Goal: Transaction & Acquisition: Book appointment/travel/reservation

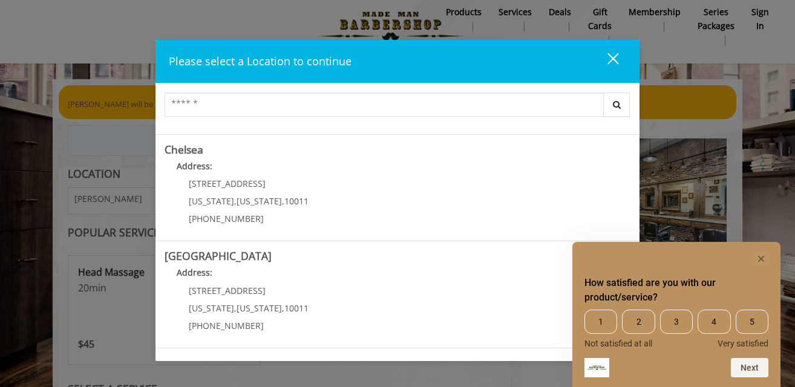
scroll to position [96, 0]
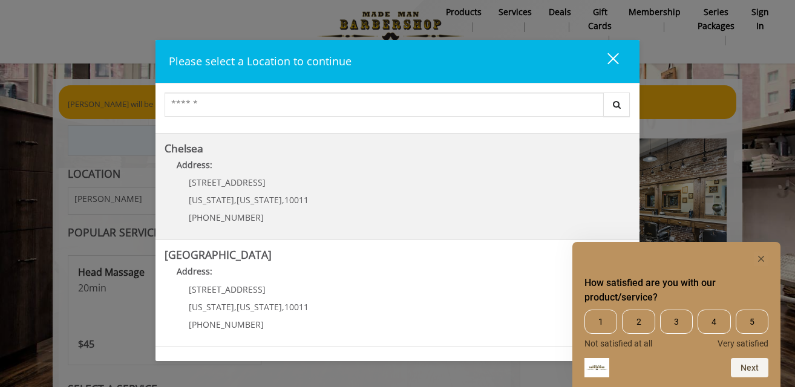
click at [223, 171] on p "Address:" at bounding box center [398, 167] width 466 height 19
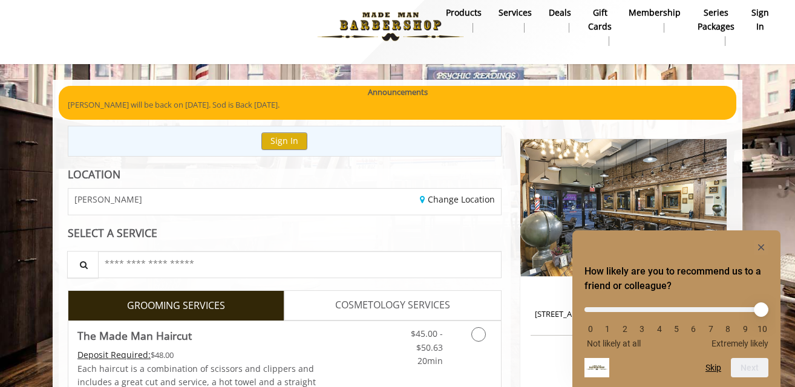
scroll to position [11, 0]
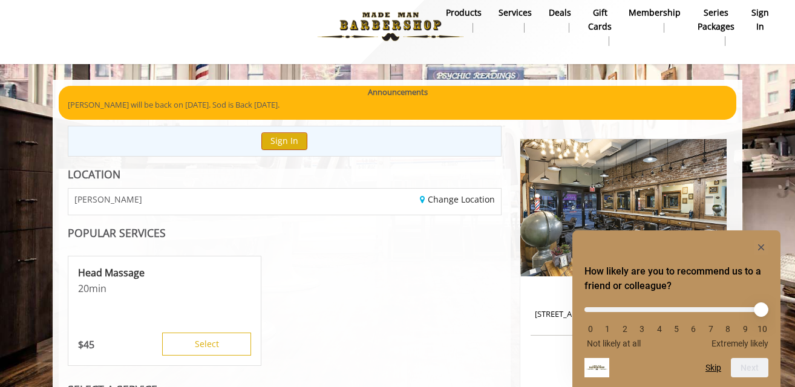
click at [279, 140] on button "Sign In" at bounding box center [284, 141] width 46 height 18
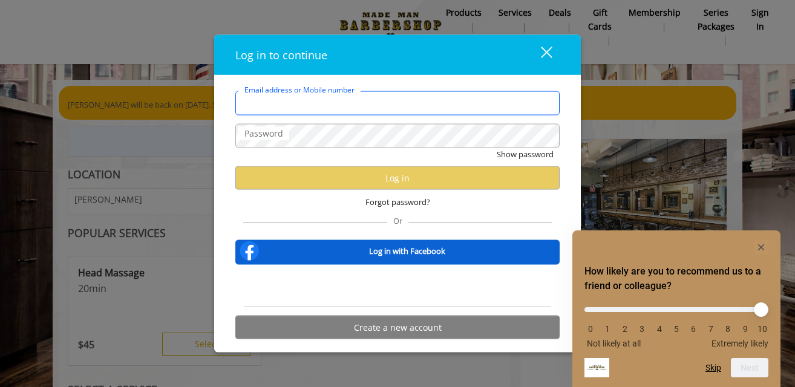
type input "**********"
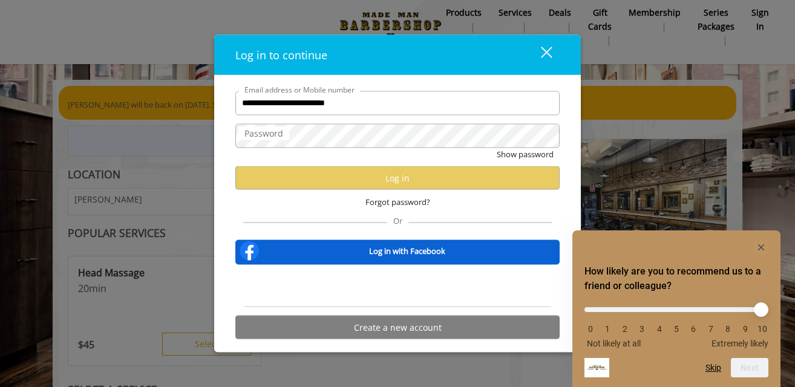
click at [544, 53] on div "close" at bounding box center [539, 54] width 24 height 18
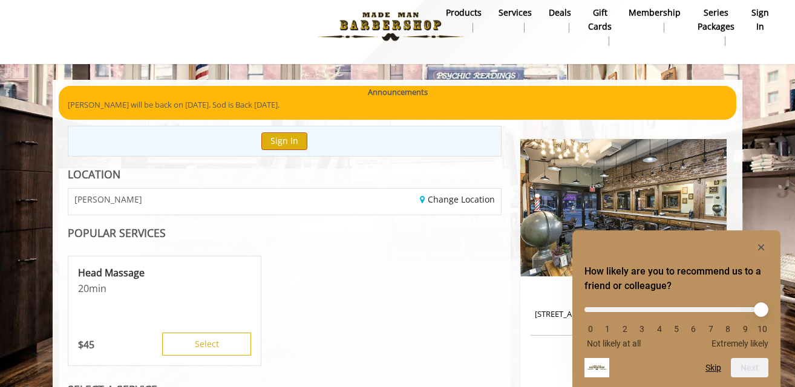
click at [290, 141] on button "Sign In" at bounding box center [284, 141] width 46 height 18
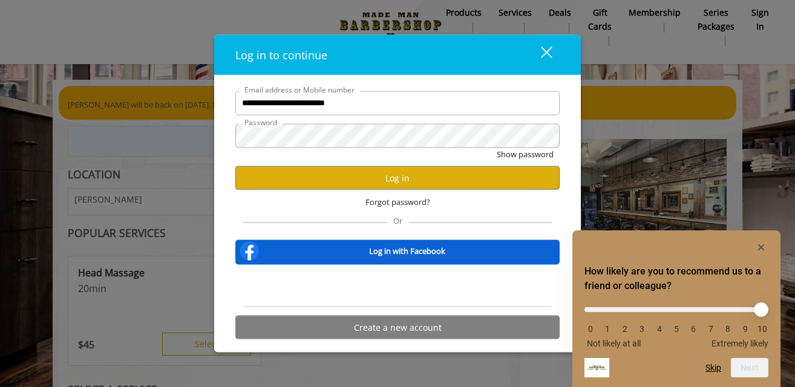
click at [233, 134] on div "**********" at bounding box center [397, 218] width 342 height 255
click at [391, 175] on button "Log in" at bounding box center [397, 178] width 324 height 24
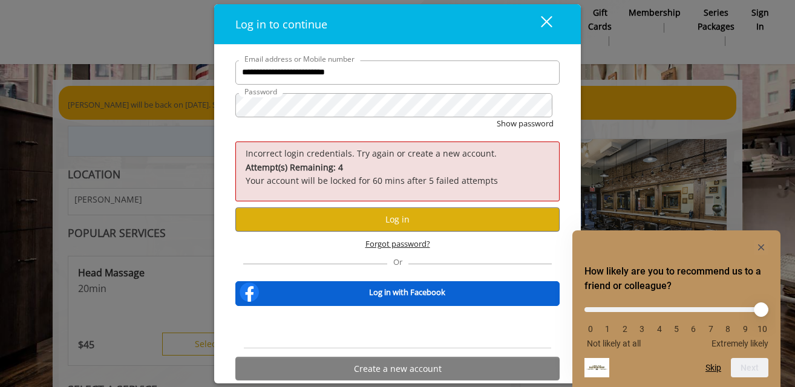
click at [406, 241] on span "Forgot password?" at bounding box center [397, 243] width 65 height 13
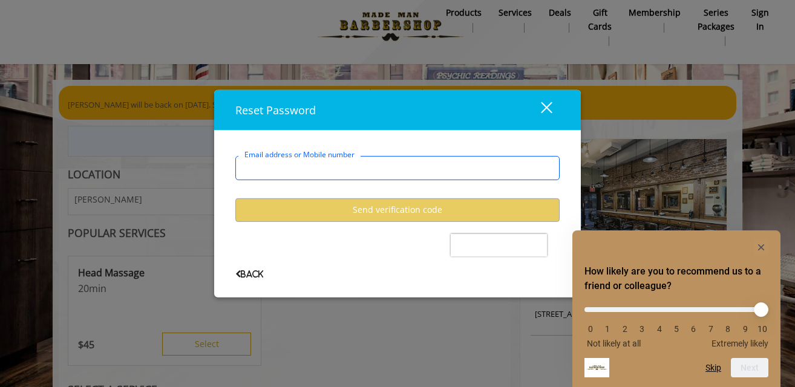
type input "**********"
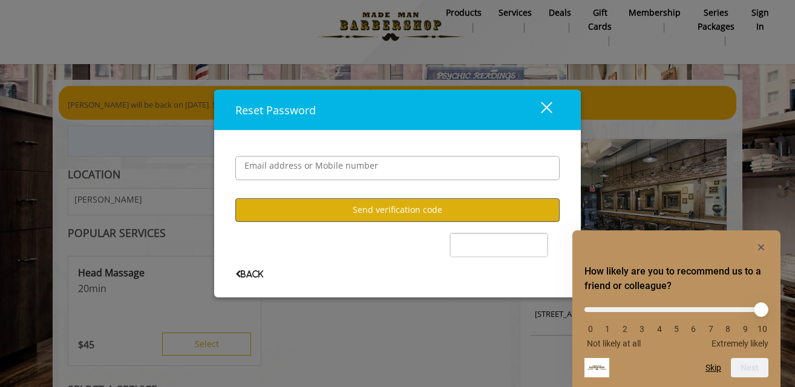
click at [391, 207] on button "Send verification code" at bounding box center [397, 210] width 324 height 24
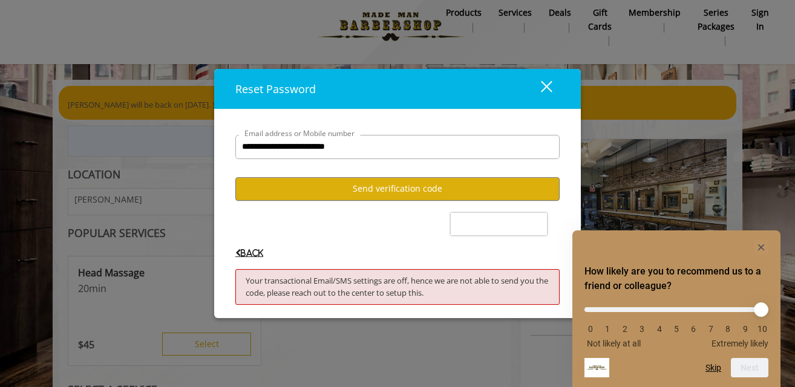
click at [245, 252] on span "Back" at bounding box center [249, 253] width 28 height 8
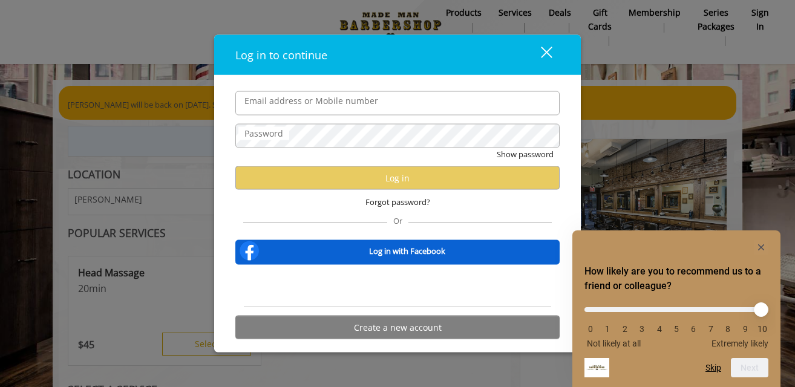
click at [546, 51] on div "close" at bounding box center [539, 54] width 24 height 18
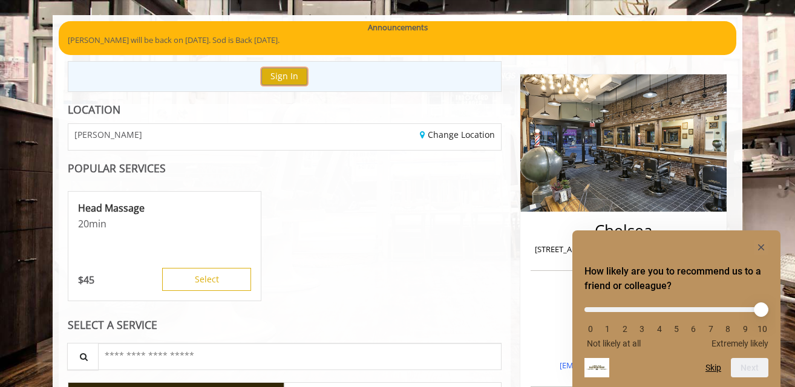
scroll to position [76, 0]
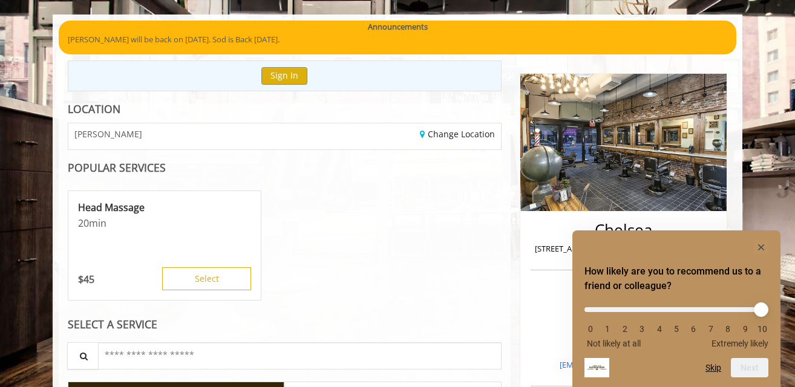
click at [760, 246] on icon "Hide survey" at bounding box center [761, 247] width 6 height 6
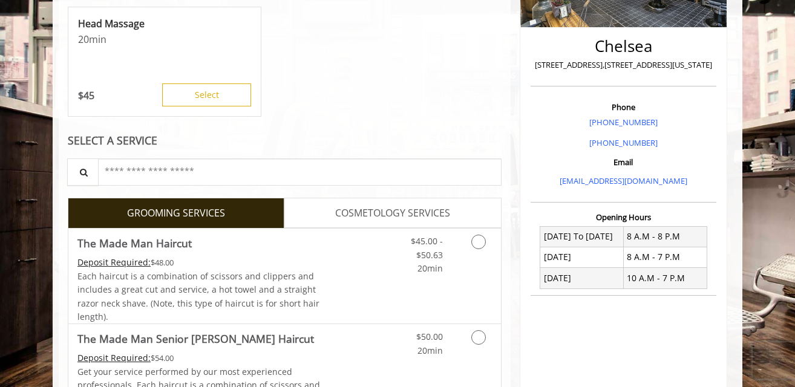
scroll to position [310, 0]
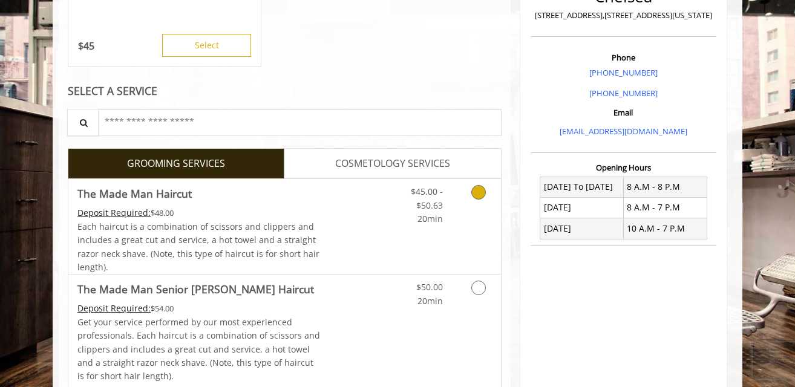
click at [475, 192] on icon "Grooming services" at bounding box center [478, 192] width 15 height 15
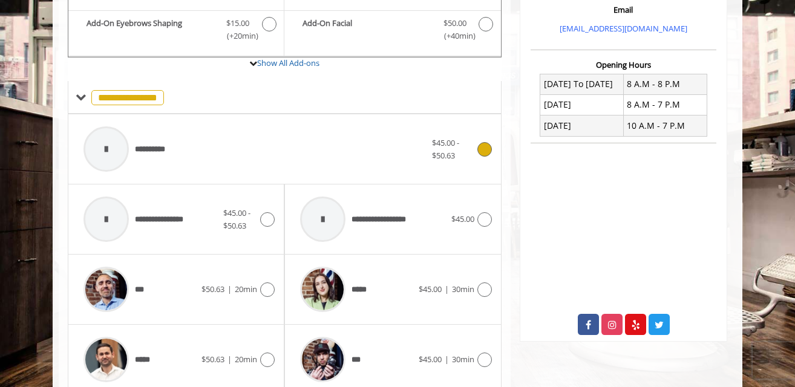
scroll to position [417, 0]
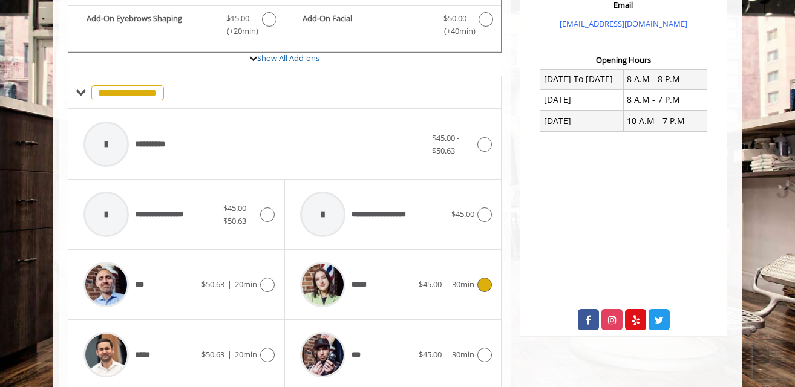
click at [482, 281] on icon at bounding box center [484, 285] width 15 height 15
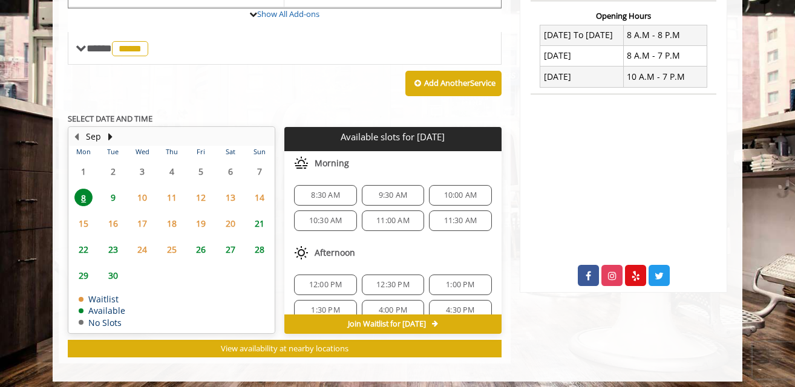
scroll to position [0, 0]
click at [114, 190] on span "9" at bounding box center [113, 198] width 18 height 18
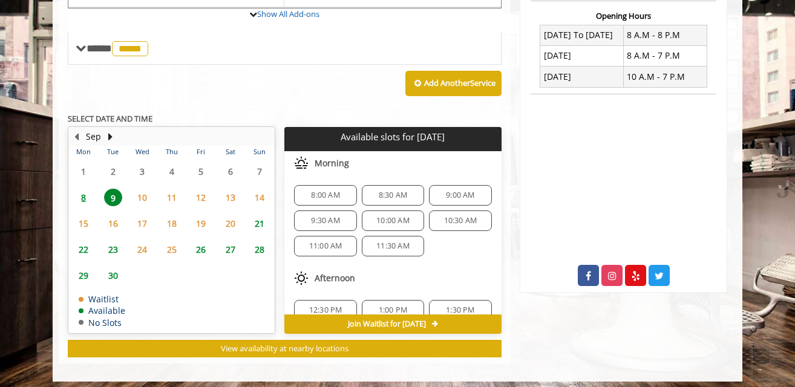
click at [386, 191] on span "8:30 AM" at bounding box center [393, 196] width 28 height 10
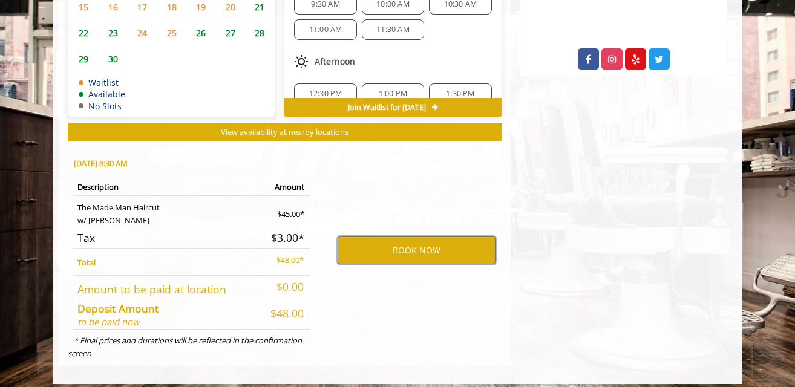
scroll to position [677, 0]
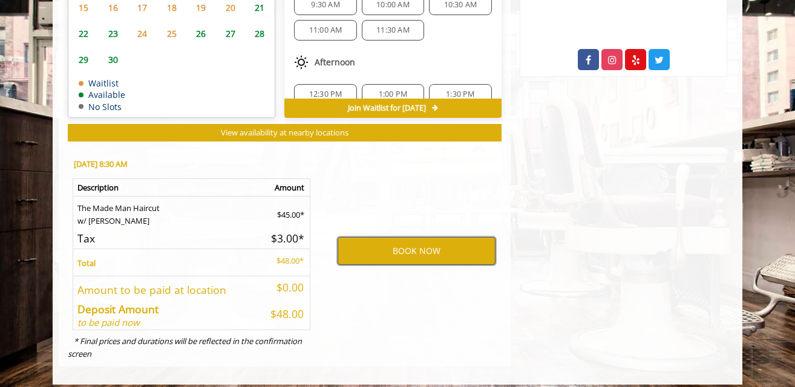
click at [408, 241] on button "BOOK NOW" at bounding box center [416, 251] width 158 height 28
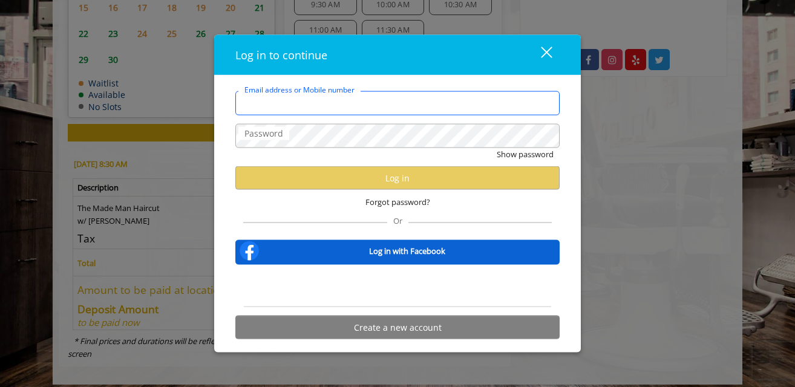
type input "**********"
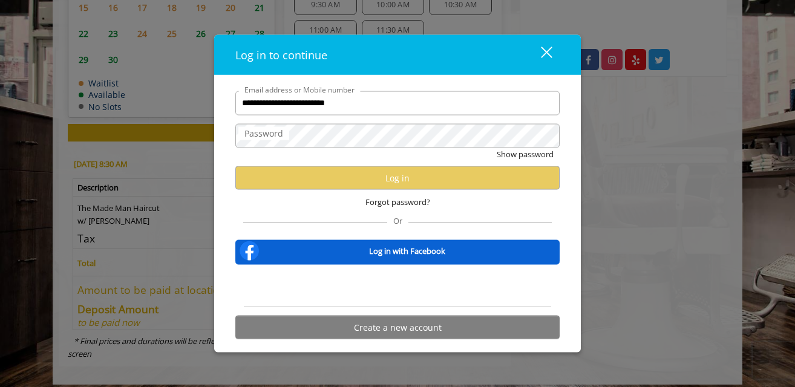
scroll to position [0, 0]
click at [285, 138] on label "Password" at bounding box center [263, 132] width 51 height 13
click at [433, 155] on div "Show password" at bounding box center [397, 157] width 324 height 19
click at [397, 203] on span "Forgot password?" at bounding box center [397, 202] width 65 height 13
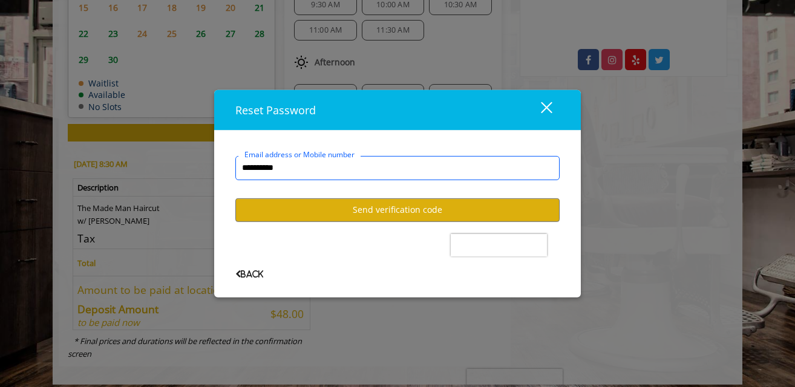
type input "**********"
click at [392, 210] on button "Send verification code" at bounding box center [397, 210] width 324 height 24
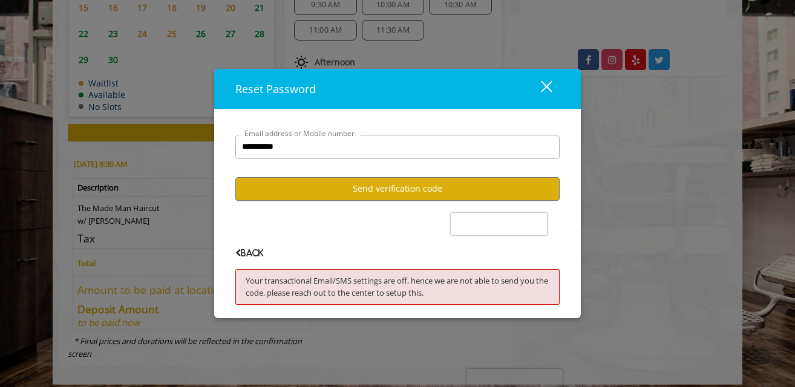
click at [546, 83] on div "close" at bounding box center [539, 89] width 24 height 18
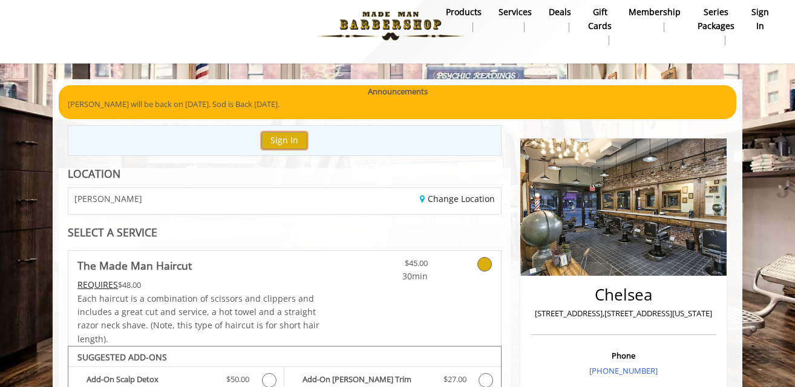
scroll to position [13, 0]
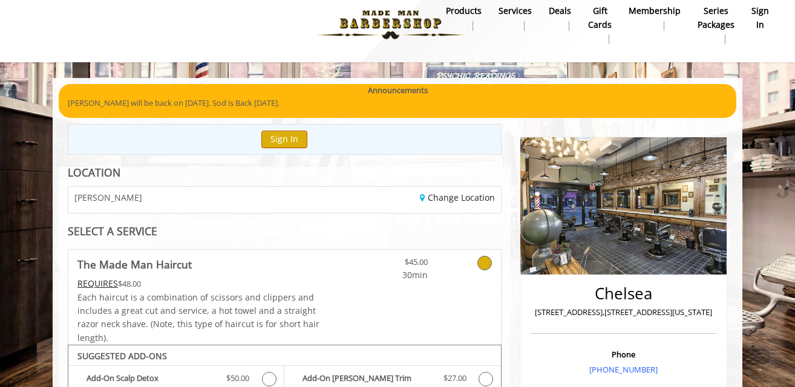
click at [278, 139] on button "Sign In" at bounding box center [284, 140] width 46 height 18
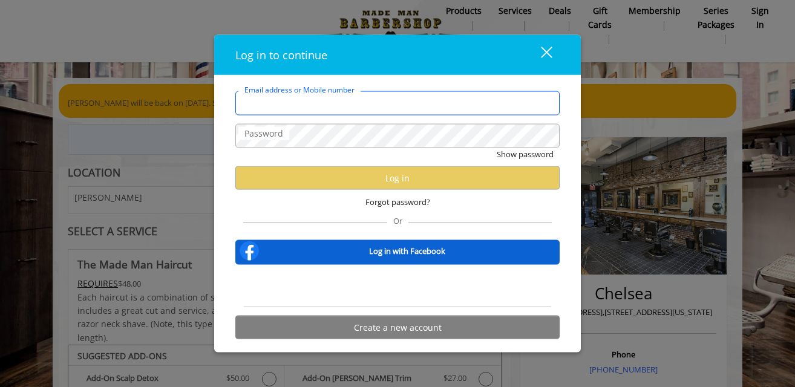
type input "**********"
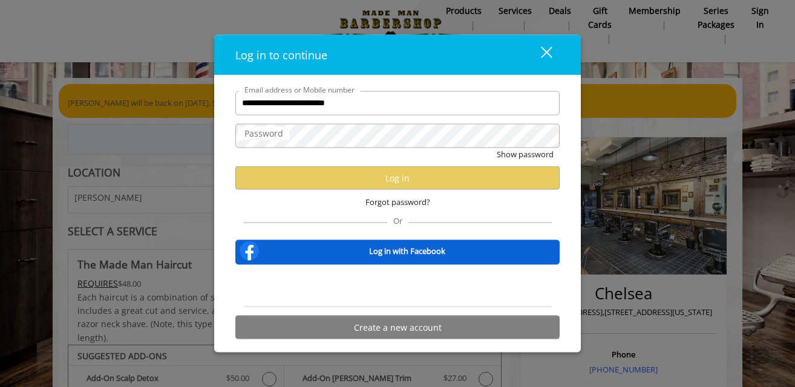
click at [264, 138] on label "Password" at bounding box center [263, 132] width 51 height 13
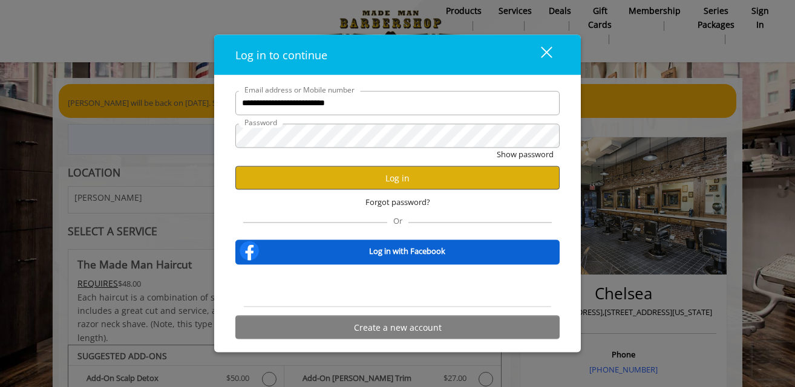
click at [393, 186] on button "Log in" at bounding box center [397, 178] width 324 height 24
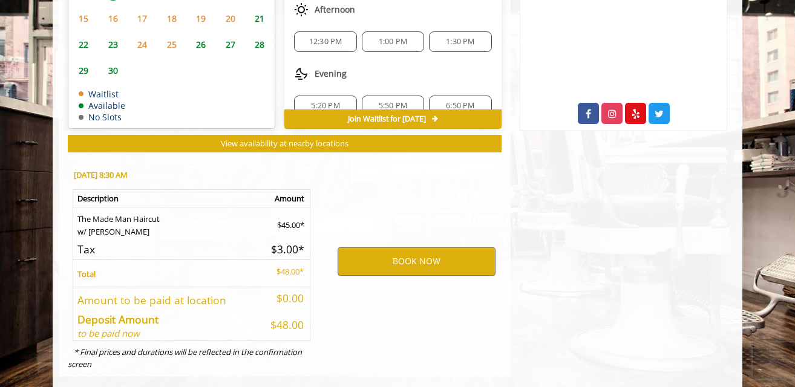
scroll to position [625, 0]
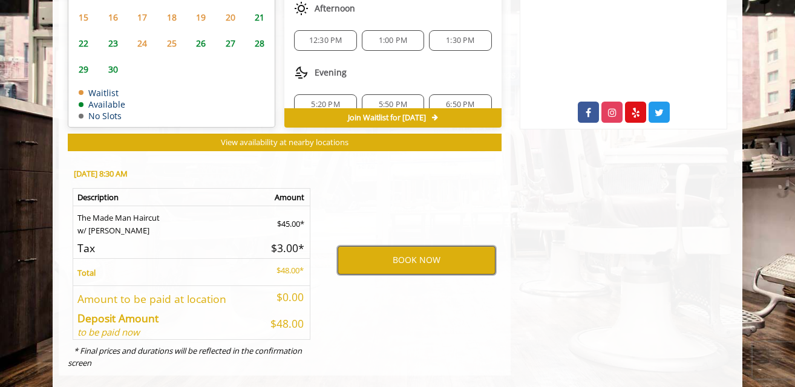
click at [408, 252] on button "BOOK NOW" at bounding box center [416, 260] width 158 height 28
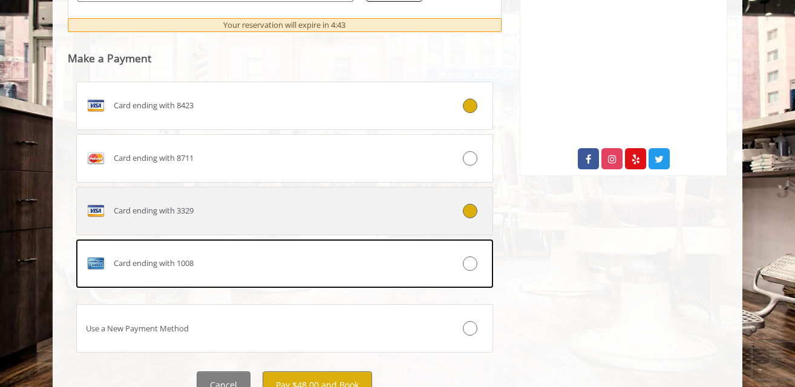
scroll to position [579, 0]
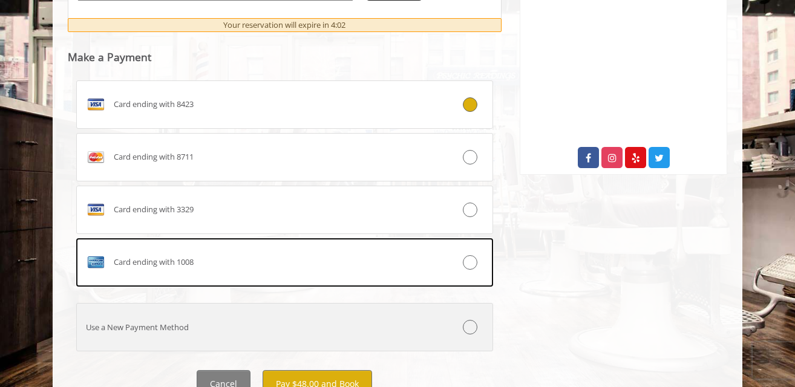
click at [471, 320] on icon at bounding box center [470, 327] width 15 height 15
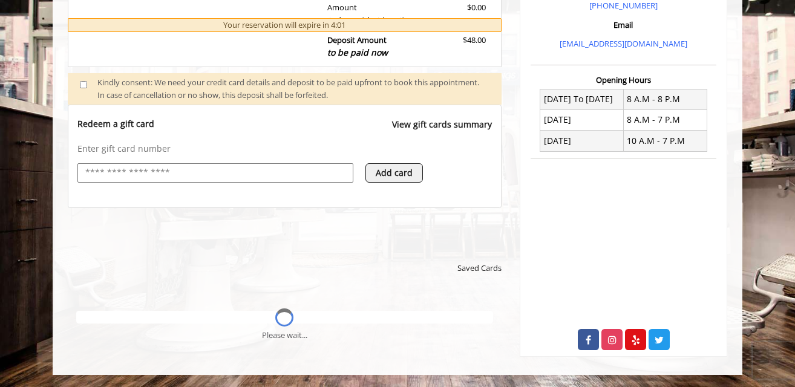
scroll to position [392, 0]
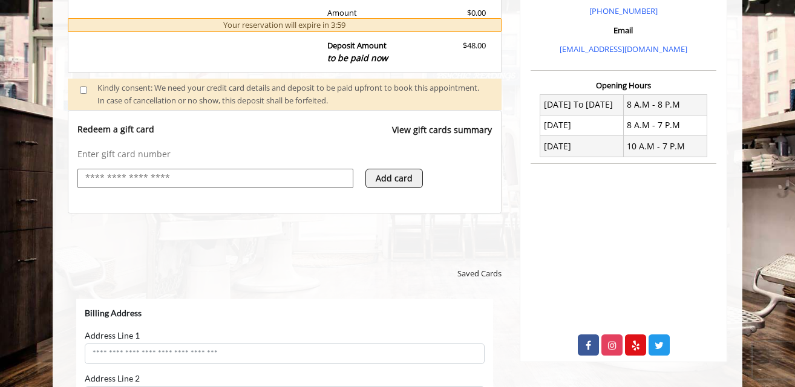
click at [101, 171] on input "text" at bounding box center [215, 178] width 262 height 15
type input "**********"
click at [396, 171] on button "Add card" at bounding box center [393, 178] width 57 height 19
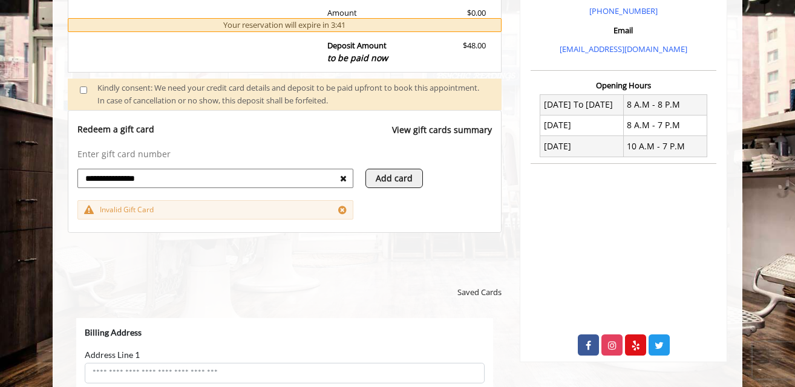
drag, startPoint x: 165, startPoint y: 169, endPoint x: 72, endPoint y: 177, distance: 93.4
click at [72, 177] on div "**********" at bounding box center [284, 171] width 432 height 96
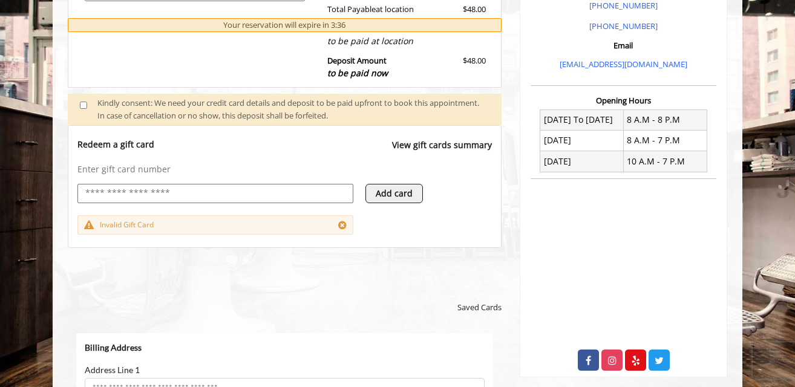
scroll to position [378, 0]
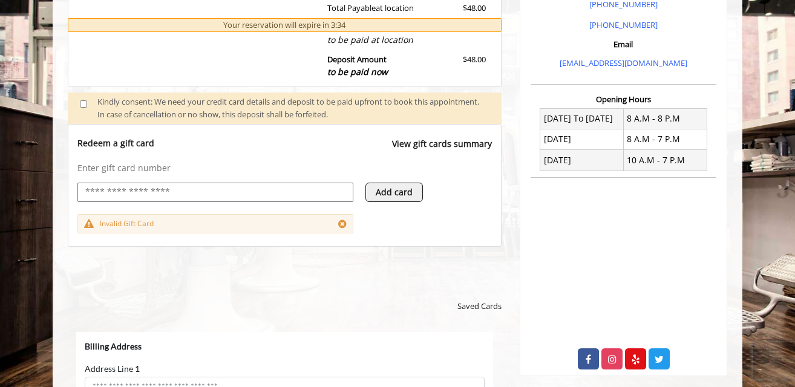
click at [387, 183] on button "Add card" at bounding box center [393, 192] width 57 height 19
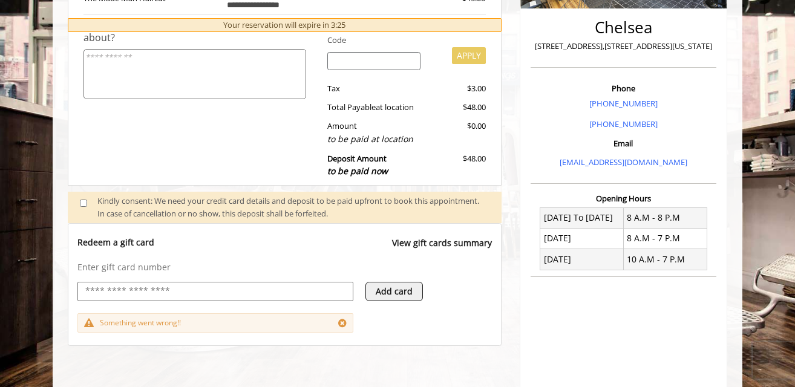
scroll to position [379, 0]
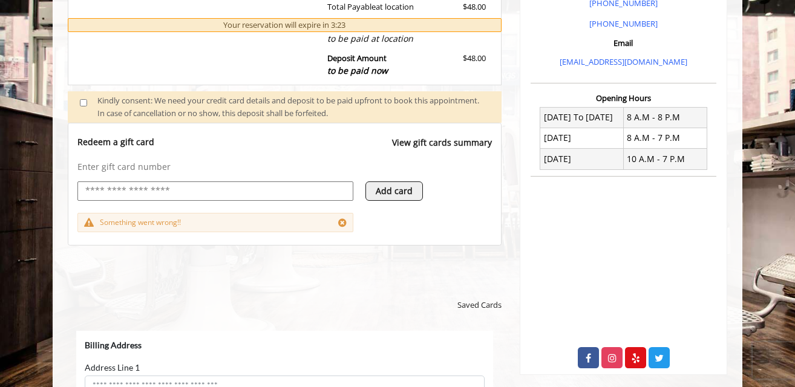
click at [96, 186] on input "text" at bounding box center [215, 191] width 262 height 15
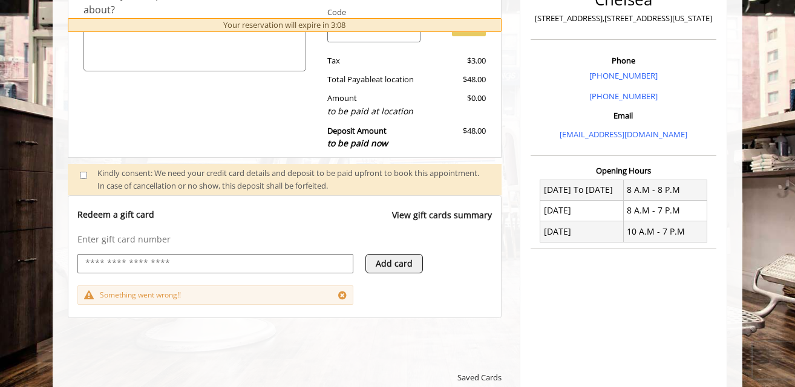
scroll to position [311, 0]
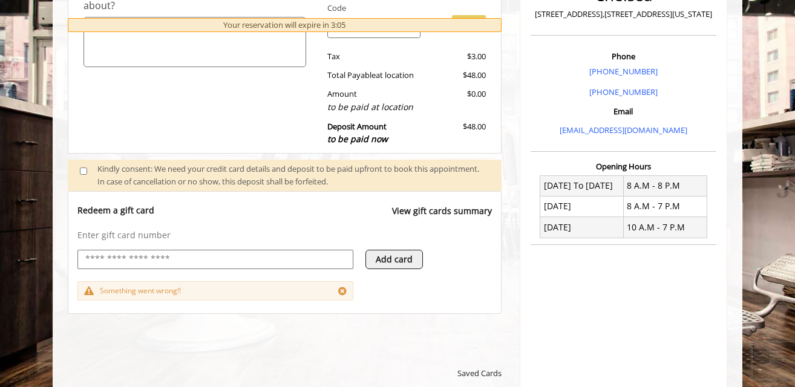
click at [397, 252] on button "Add card" at bounding box center [393, 259] width 57 height 19
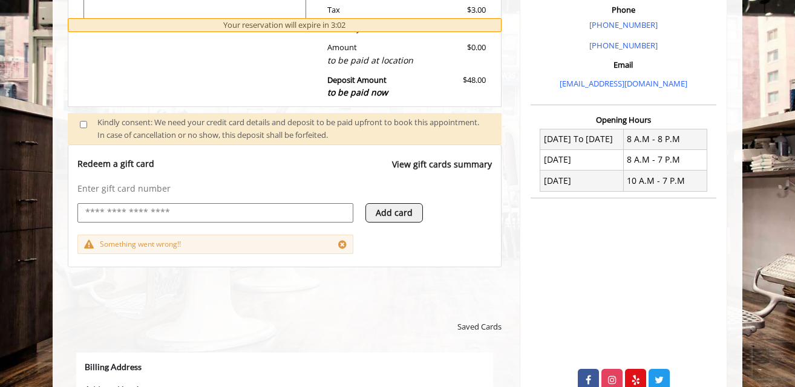
scroll to position [365, 0]
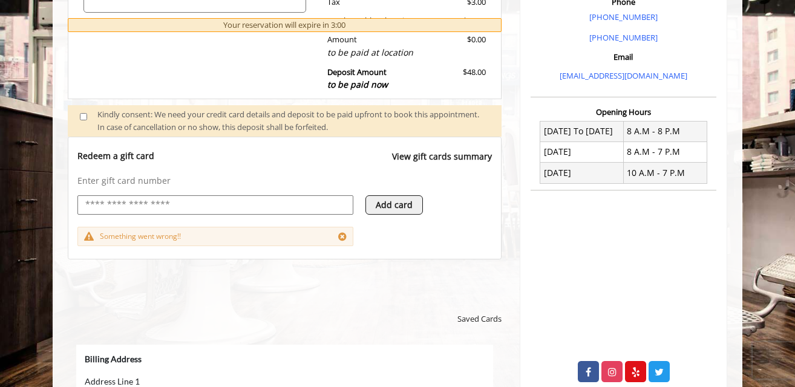
click at [342, 232] on icon at bounding box center [342, 237] width 8 height 10
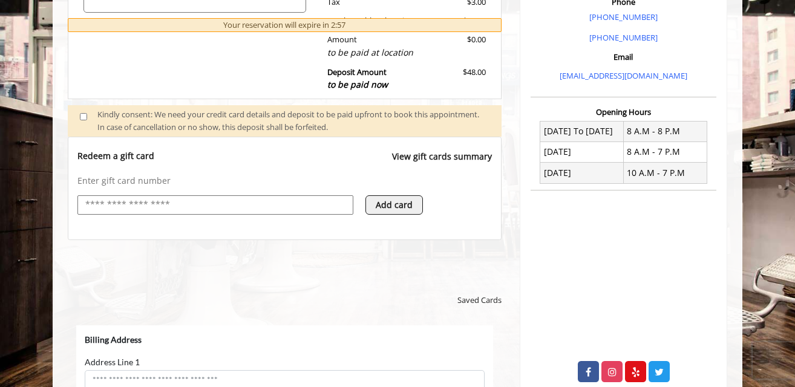
click at [93, 198] on input "text" at bounding box center [215, 205] width 262 height 15
type input "**********"
click at [395, 197] on button "Add card" at bounding box center [393, 204] width 57 height 19
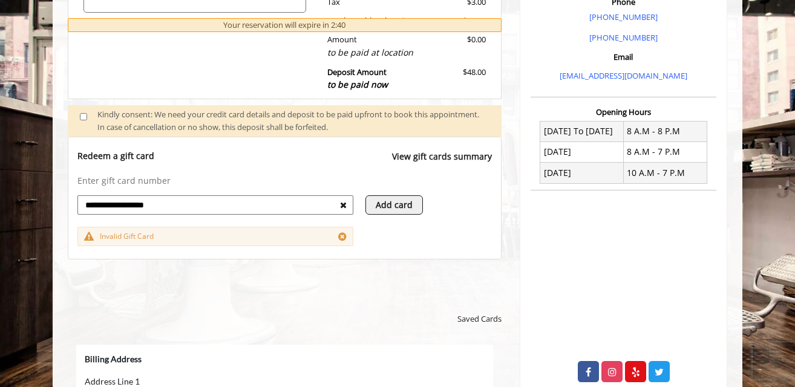
click at [342, 232] on icon at bounding box center [342, 237] width 8 height 10
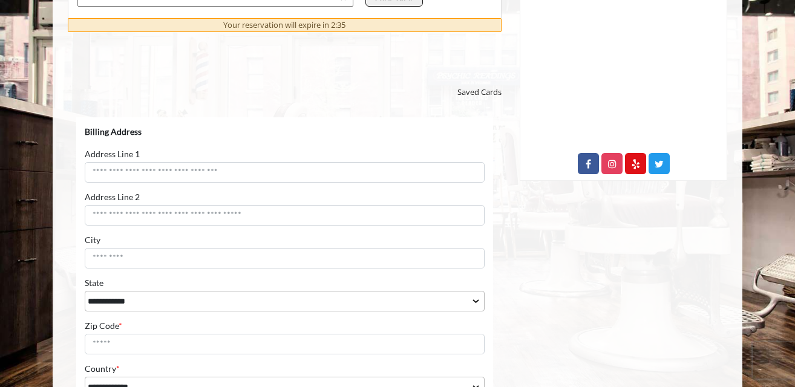
scroll to position [570, 0]
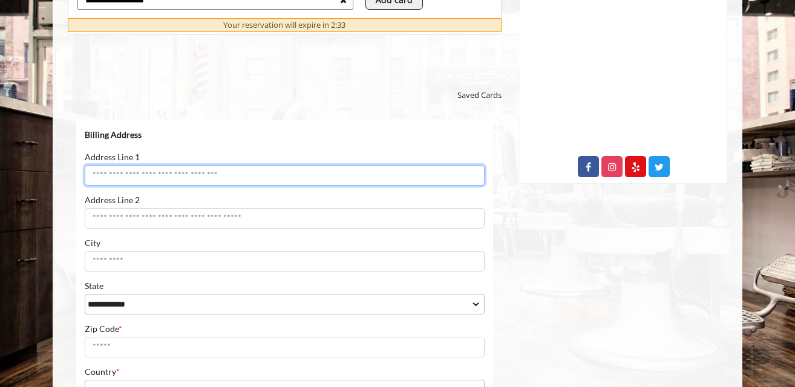
click at [117, 177] on input "Address Line 1" at bounding box center [285, 175] width 400 height 21
type input "*"
type input "**********"
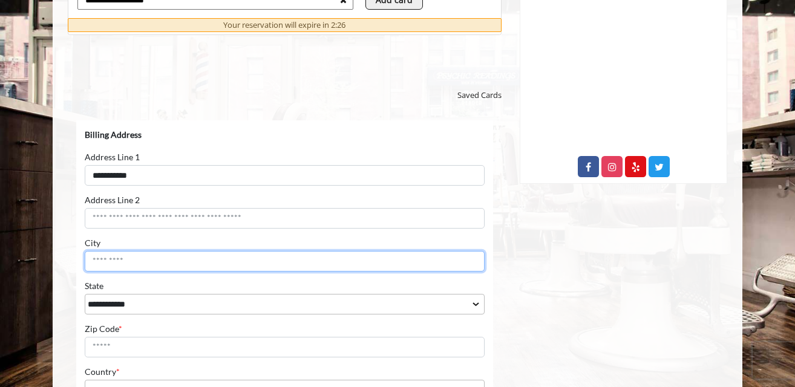
type input "********"
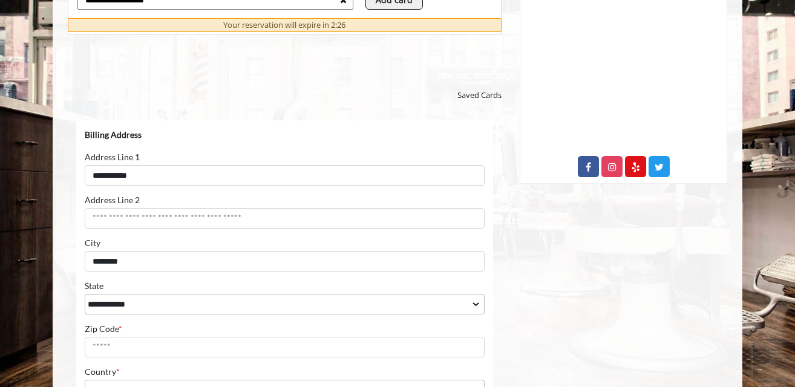
select select "**"
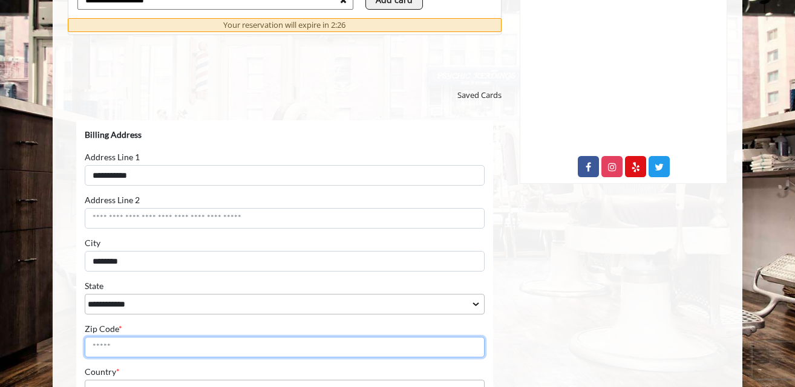
type input "*****"
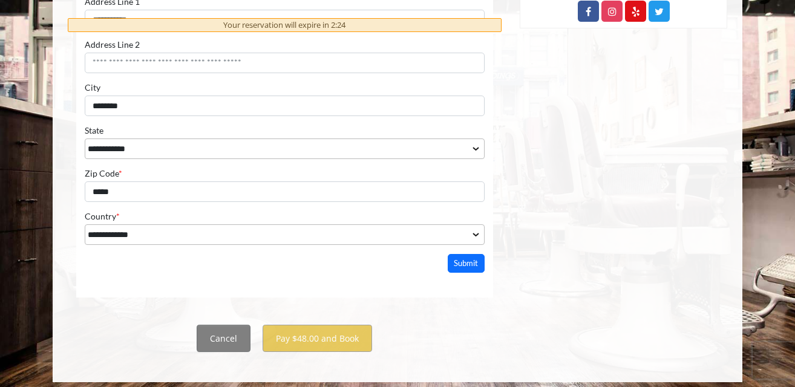
scroll to position [725, 0]
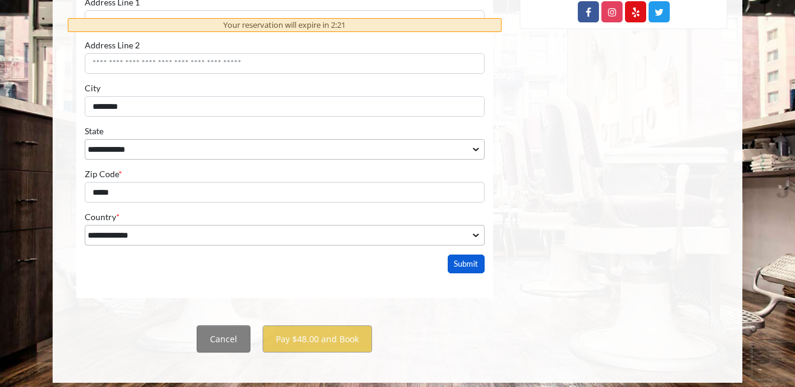
click at [465, 266] on button "Submit" at bounding box center [466, 264] width 37 height 19
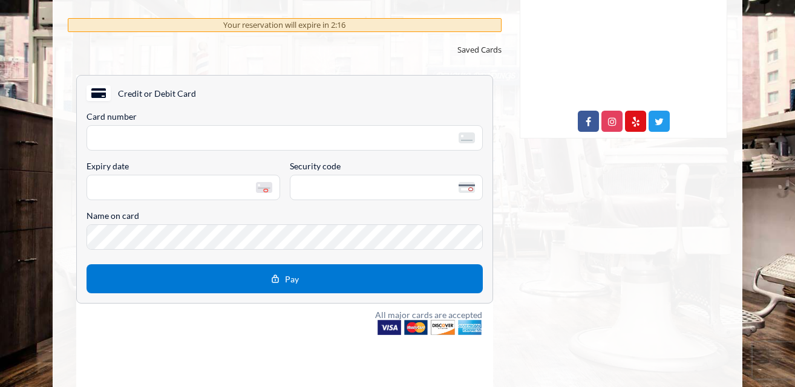
scroll to position [614, 0]
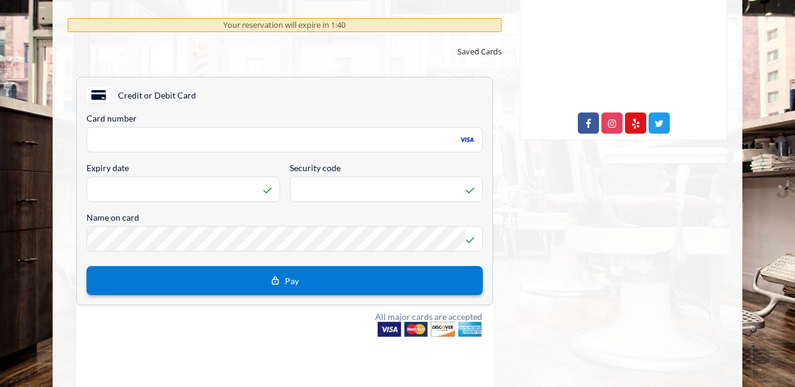
click at [285, 281] on span "Pay" at bounding box center [292, 281] width 14 height 10
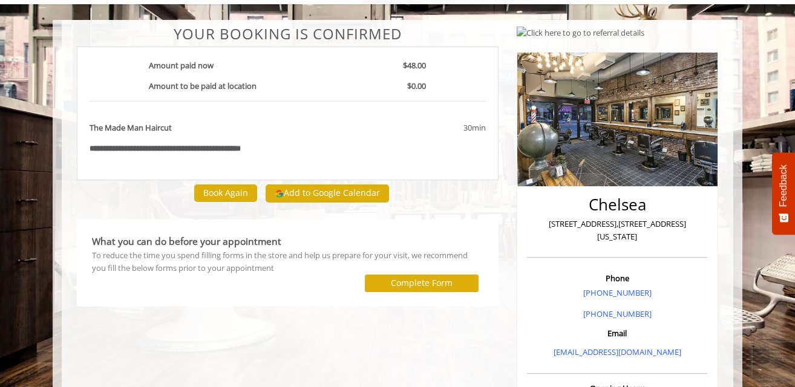
scroll to position [71, 0]
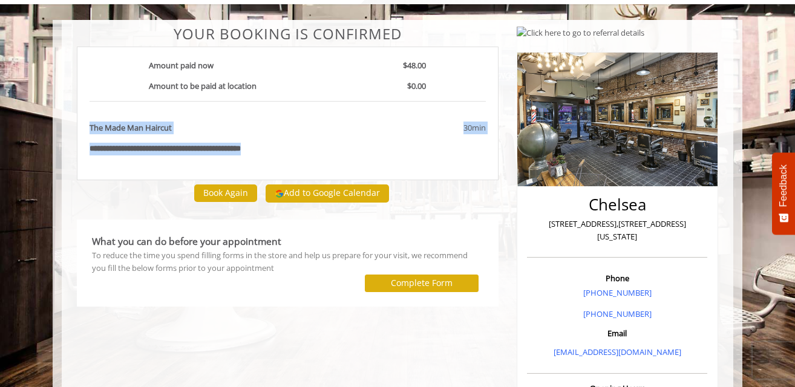
drag, startPoint x: 293, startPoint y: 153, endPoint x: 80, endPoint y: 131, distance: 214.0
click at [80, 131] on div "**********" at bounding box center [288, 114] width 422 height 134
